Goal: Information Seeking & Learning: Find specific page/section

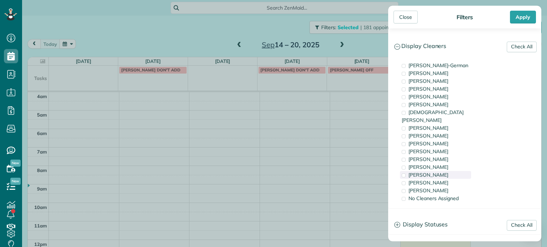
scroll to position [56, 0]
click at [440, 180] on span "[PERSON_NAME]" at bounding box center [428, 183] width 40 height 6
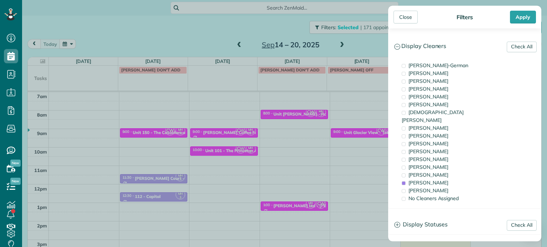
click at [306, 128] on div "Close Filters Apply Check All Display Cleaners Christina Wright-German Cassie F…" at bounding box center [273, 123] width 547 height 247
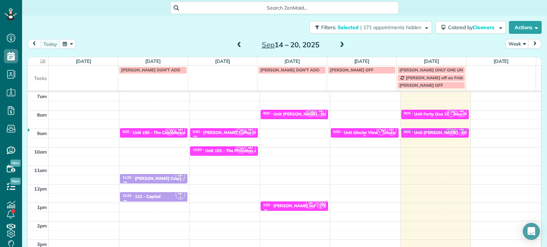
click at [348, 135] on div at bounding box center [364, 136] width 67 height 3
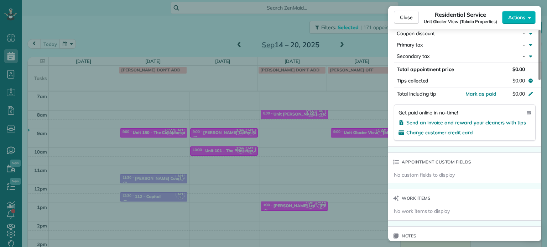
scroll to position [537, 0]
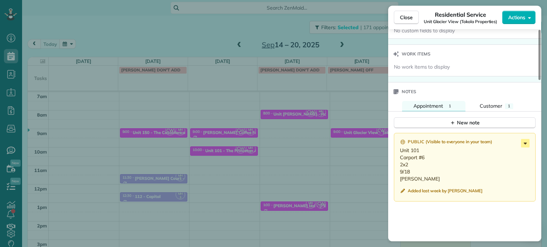
click at [523, 144] on icon at bounding box center [525, 143] width 9 height 9
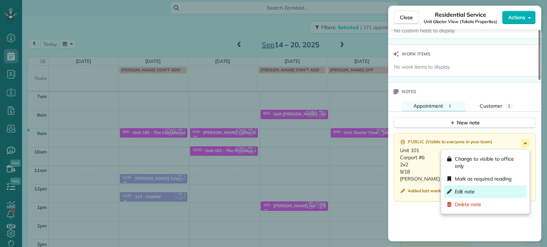
click at [493, 189] on div "Edit note" at bounding box center [485, 192] width 83 height 13
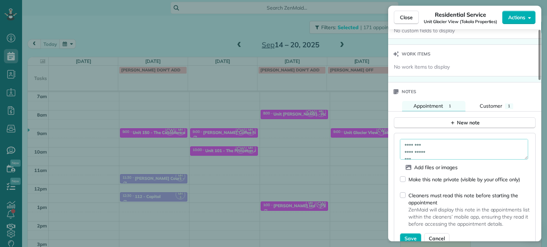
click at [468, 156] on textarea "**********" at bounding box center [464, 149] width 128 height 21
type textarea "**********"
click at [412, 241] on span "Save" at bounding box center [411, 238] width 12 height 7
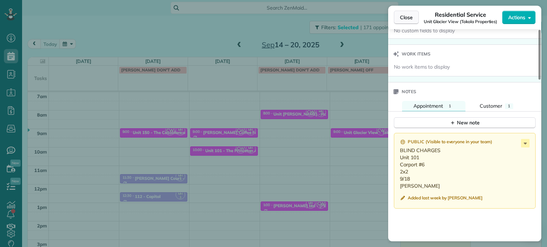
click at [408, 20] on span "Close" at bounding box center [406, 17] width 13 height 7
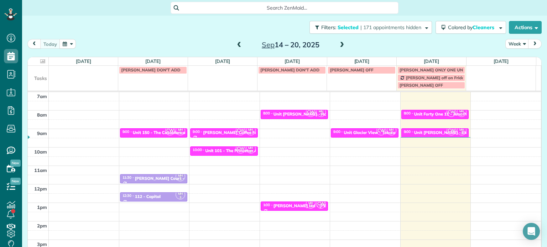
click at [338, 45] on span at bounding box center [342, 45] width 8 height 6
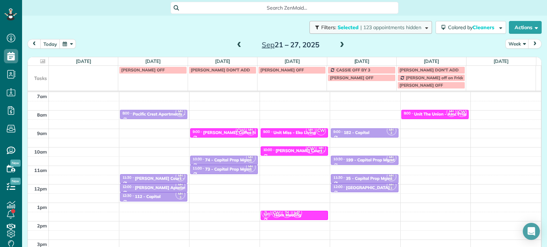
click at [406, 32] on button "Filters: Selected | 123 appointments hidden" at bounding box center [370, 27] width 122 height 13
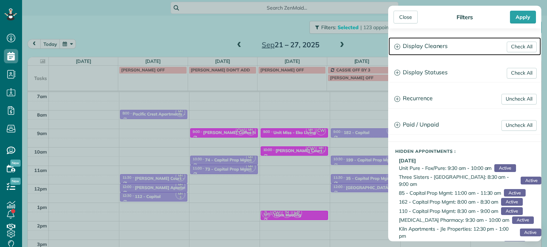
click at [421, 43] on h3 "Display Cleaners" at bounding box center [464, 46] width 152 height 18
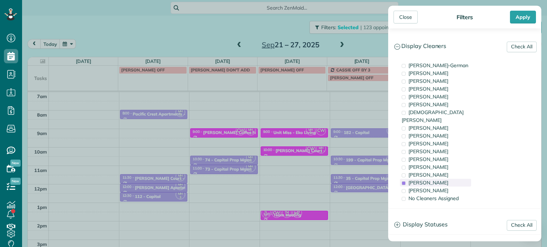
click at [442, 179] on div "Meralda Harris" at bounding box center [435, 183] width 71 height 8
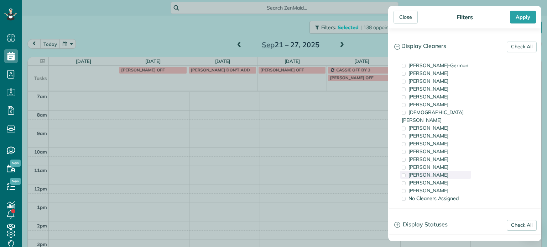
click at [443, 171] on div "Laura Chavez" at bounding box center [435, 175] width 71 height 8
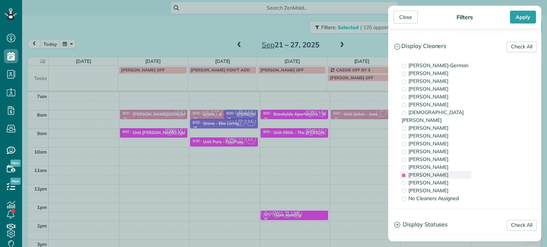
click at [443, 171] on div "Laura Chavez" at bounding box center [435, 175] width 71 height 8
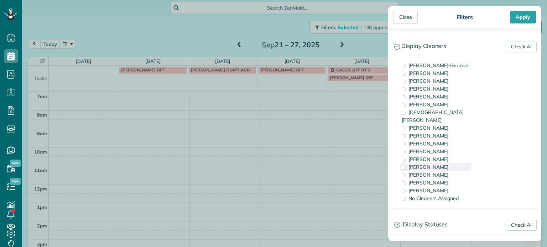
click at [440, 163] on div "Tammi Rue" at bounding box center [435, 167] width 71 height 8
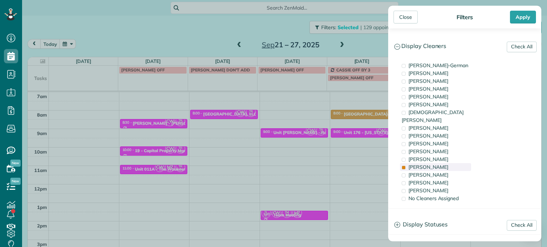
click at [440, 163] on div "Tammi Rue" at bounding box center [435, 167] width 71 height 8
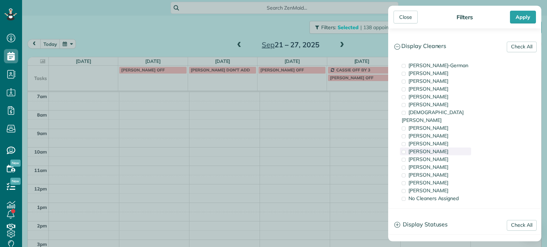
click at [441, 148] on div "Cyndi Holm" at bounding box center [435, 152] width 71 height 8
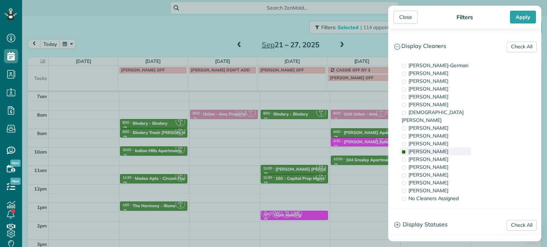
click at [441, 148] on div "Cyndi Holm" at bounding box center [435, 152] width 71 height 8
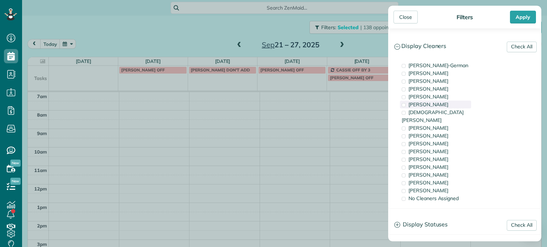
click at [440, 105] on span "Tony Middleton" at bounding box center [428, 104] width 40 height 6
click at [432, 81] on span "Tawnya Reynolds" at bounding box center [428, 81] width 40 height 6
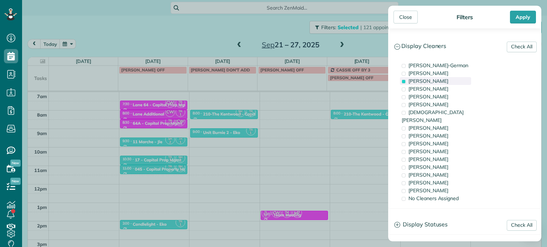
click at [432, 81] on span "Tawnya Reynolds" at bounding box center [428, 81] width 40 height 6
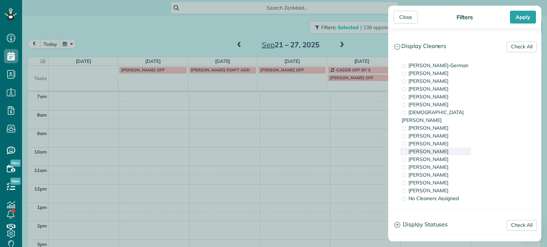
click at [444, 148] on div "Cyndi Holm" at bounding box center [435, 152] width 71 height 8
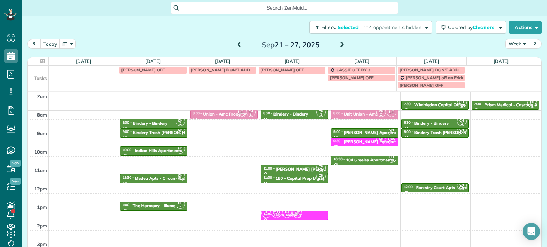
click at [310, 168] on div "Close Filters Apply Check All Display Cleaners Christina Wright-German Cassie F…" at bounding box center [273, 123] width 547 height 247
click at [302, 168] on div "Julie Ann Apartments - C&r" at bounding box center [329, 169] width 106 height 5
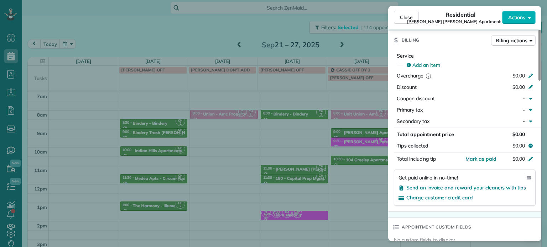
scroll to position [607, 0]
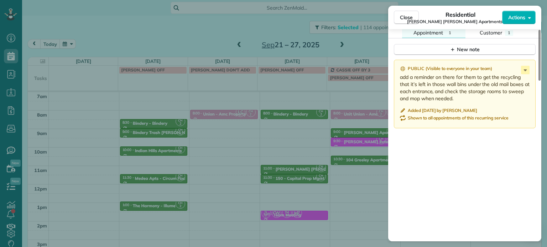
click at [281, 118] on div "Close Residential Julie Ann Apartments (C&r) Actions Status Active Julie Ann Ap…" at bounding box center [273, 123] width 547 height 247
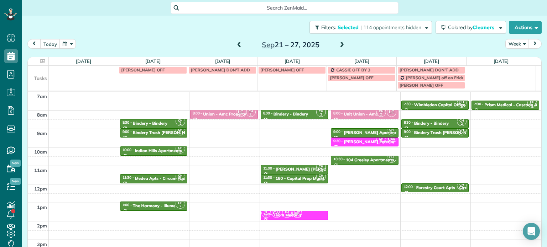
click at [237, 47] on span at bounding box center [239, 45] width 8 height 6
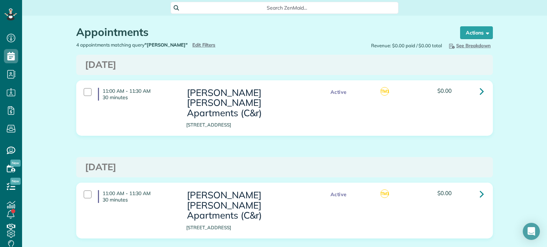
scroll to position [3, 3]
click at [192, 42] on span "Edit Filters" at bounding box center [203, 45] width 23 height 6
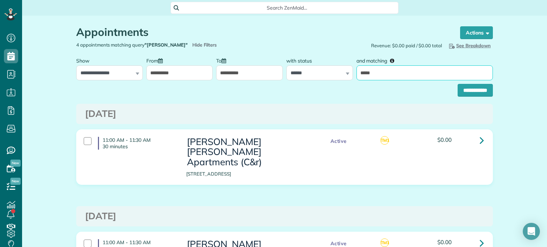
drag, startPoint x: 395, startPoint y: 77, endPoint x: 340, endPoint y: 79, distance: 54.5
click at [340, 79] on div "**********" at bounding box center [284, 67] width 420 height 27
type input "*********"
click at [464, 88] on input "**********" at bounding box center [475, 90] width 35 height 13
